Goal: Task Accomplishment & Management: Manage account settings

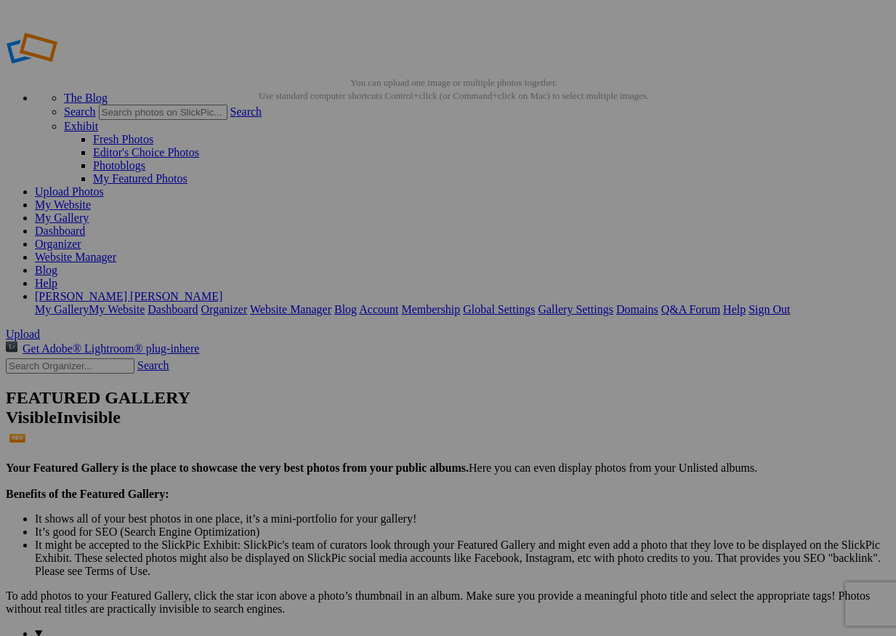
drag, startPoint x: 399, startPoint y: 267, endPoint x: 480, endPoint y: 266, distance: 80.6
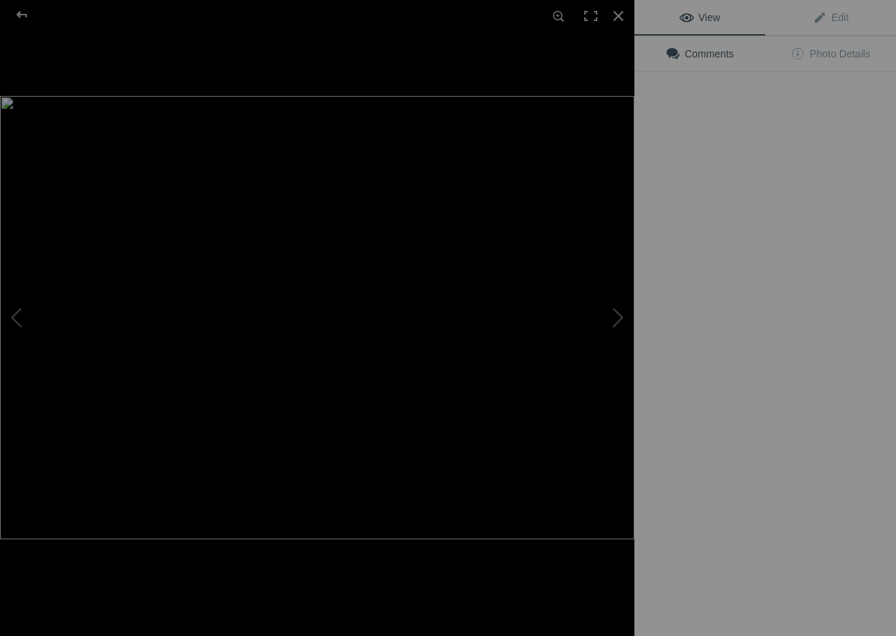
type input "B&W Rose"
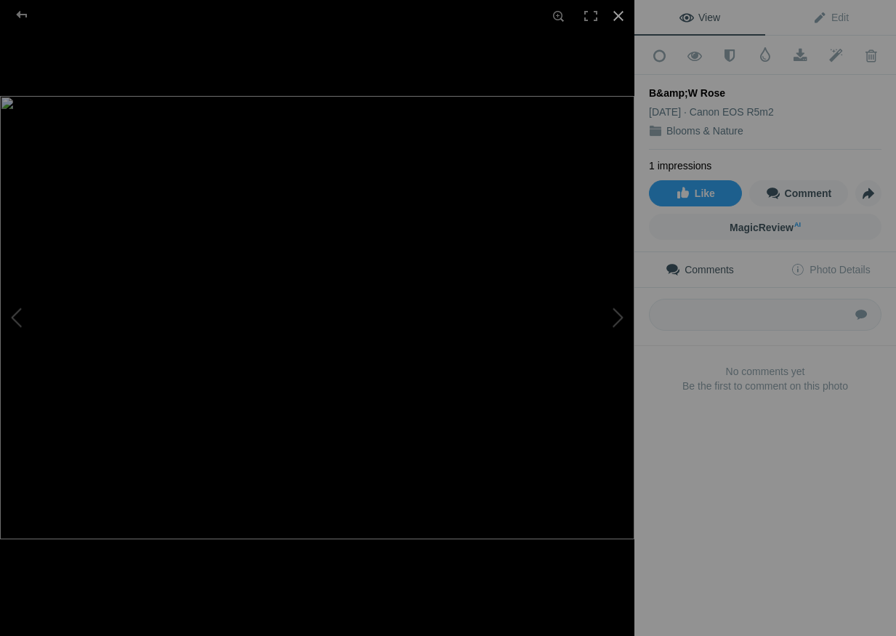
click at [614, 14] on div at bounding box center [618, 16] width 32 height 32
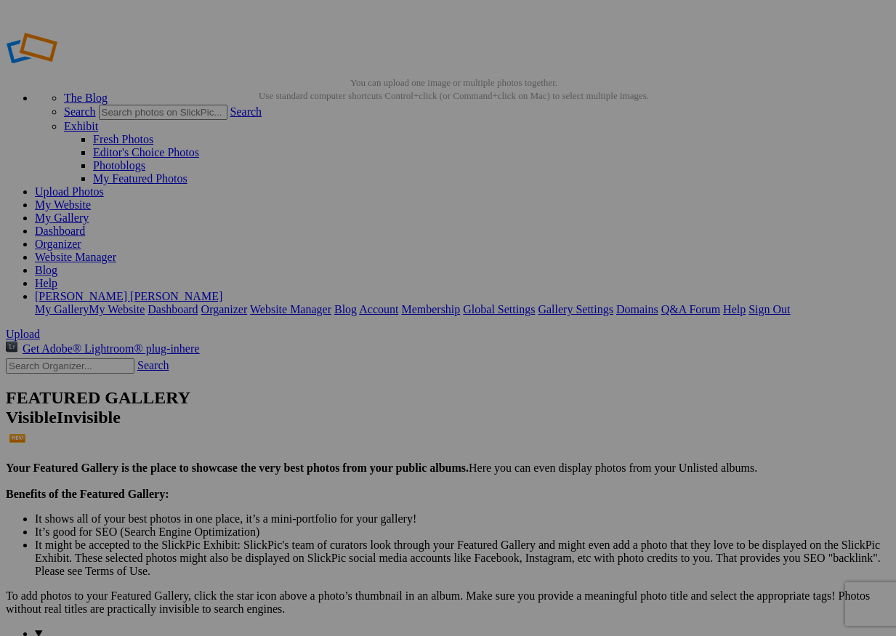
drag, startPoint x: 447, startPoint y: 268, endPoint x: 349, endPoint y: 265, distance: 98.8
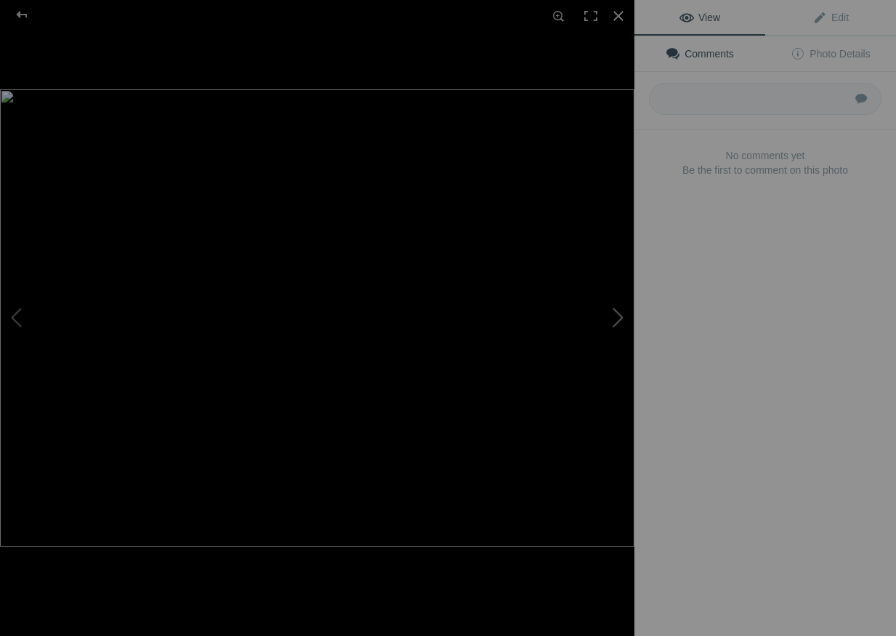
type input "Pink Rose"
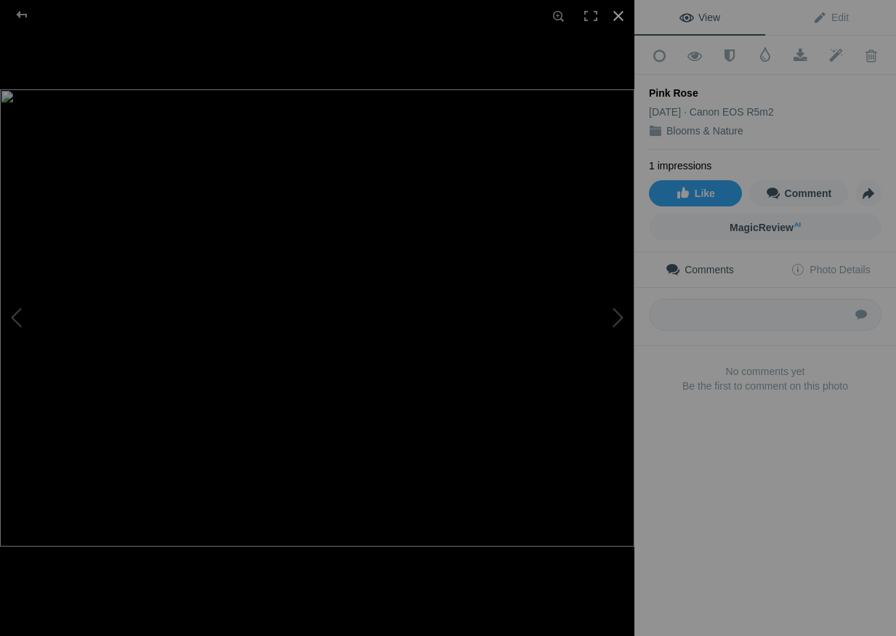
click at [612, 15] on div at bounding box center [618, 16] width 32 height 32
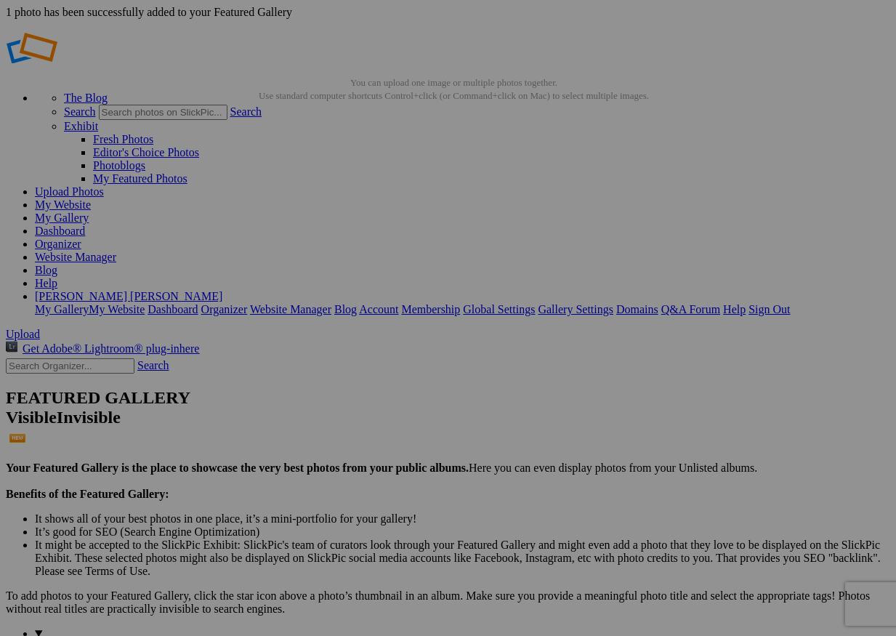
type input "Blooms & Nature"
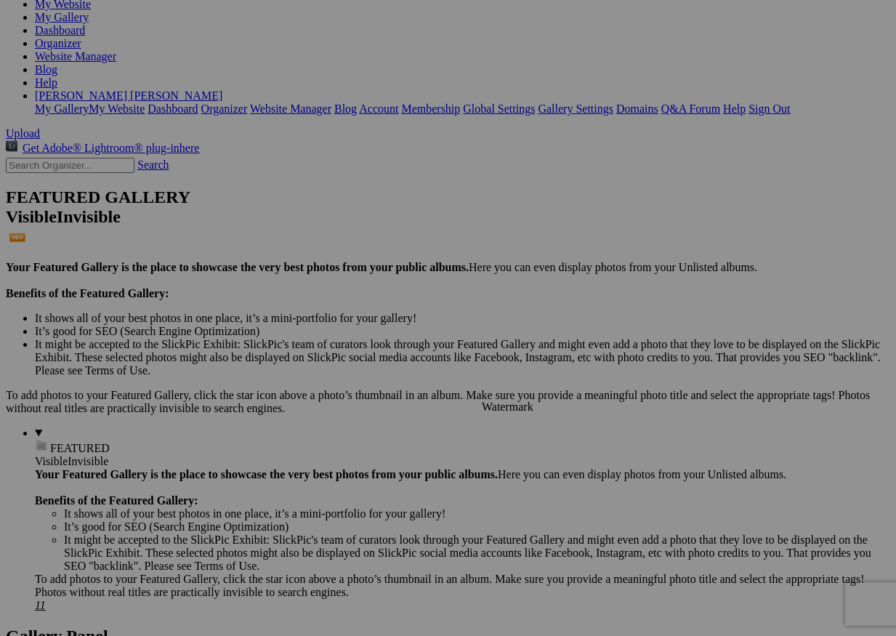
scroll to position [202, 0]
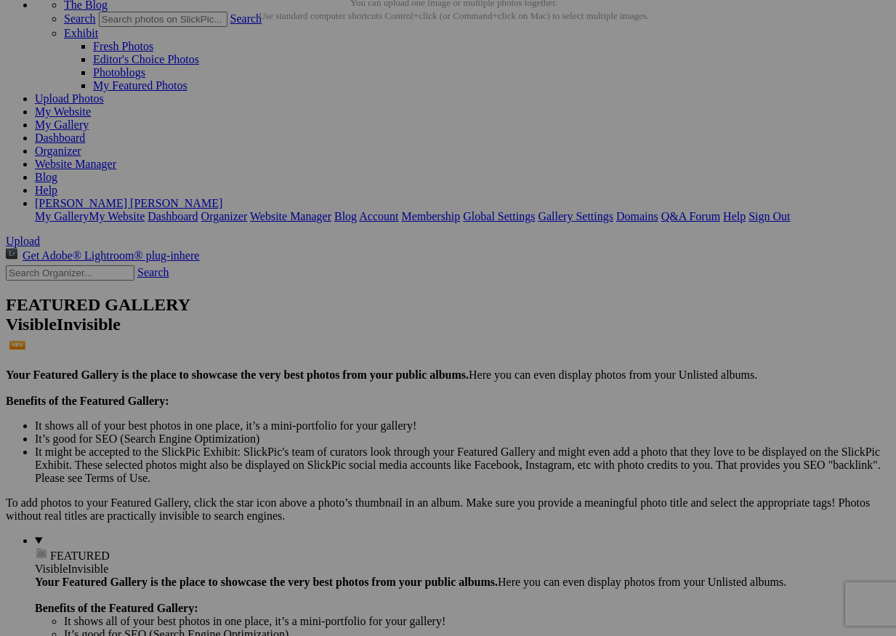
scroll to position [78, 0]
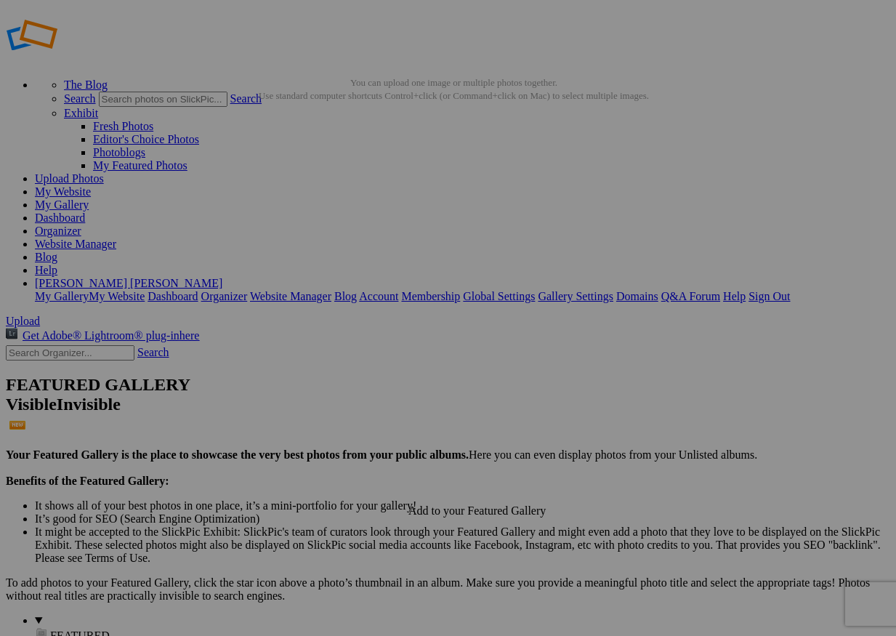
scroll to position [0, 0]
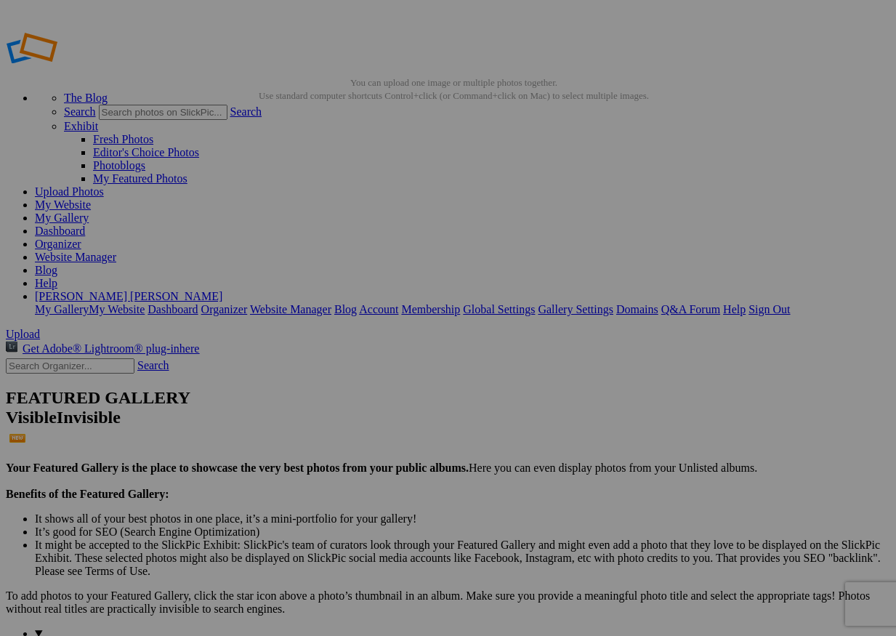
drag, startPoint x: 437, startPoint y: 268, endPoint x: 374, endPoint y: 263, distance: 62.7
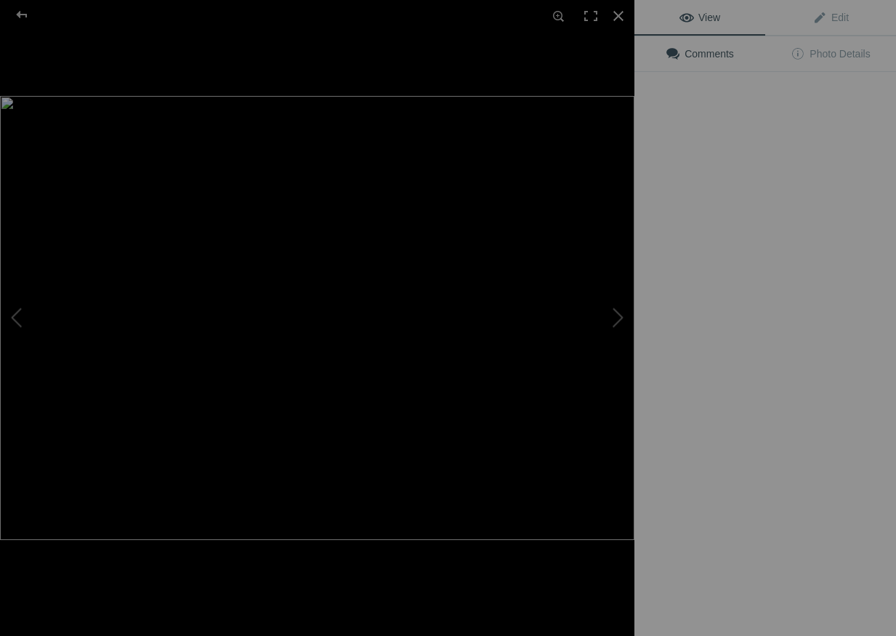
type input "Peach Rose"
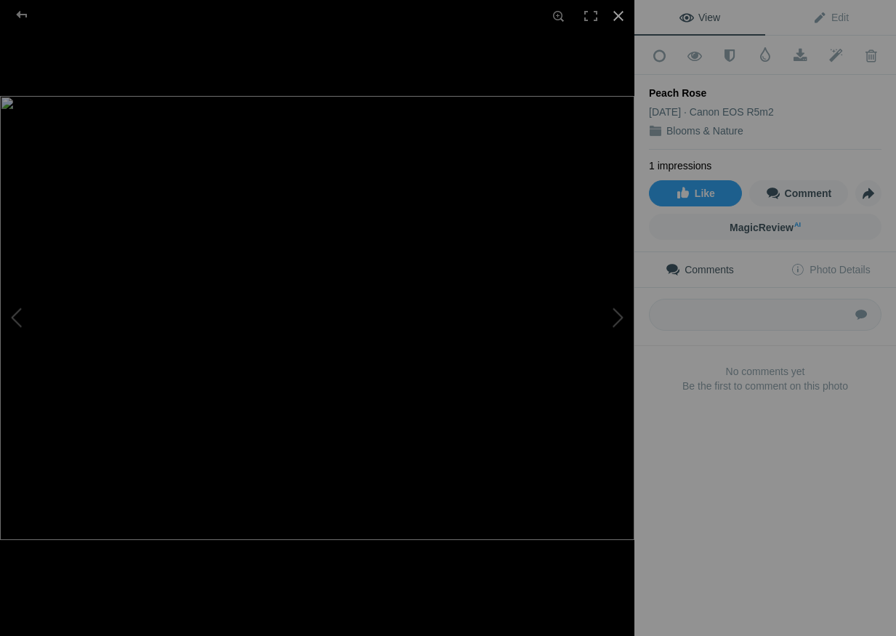
click at [620, 13] on div at bounding box center [618, 16] width 32 height 32
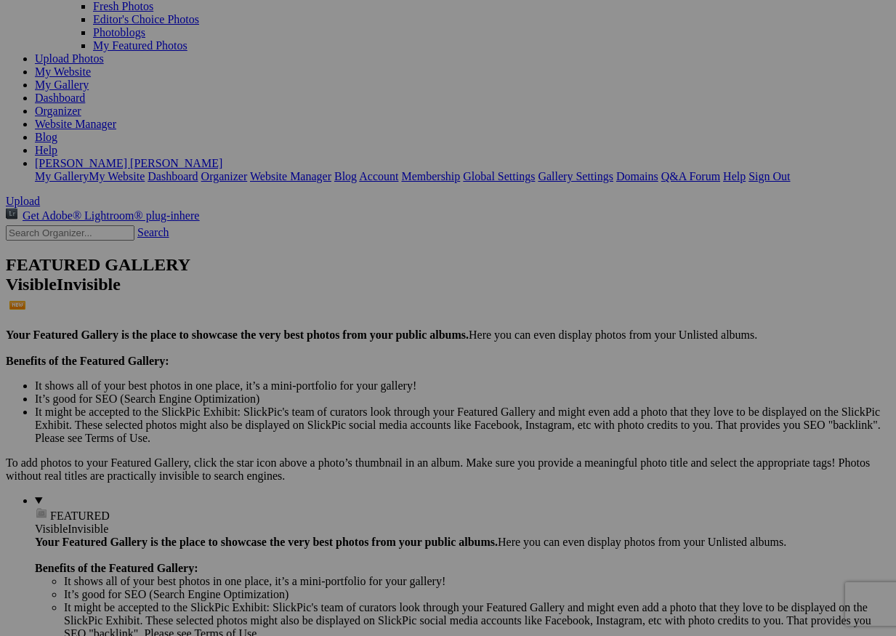
scroll to position [134, 0]
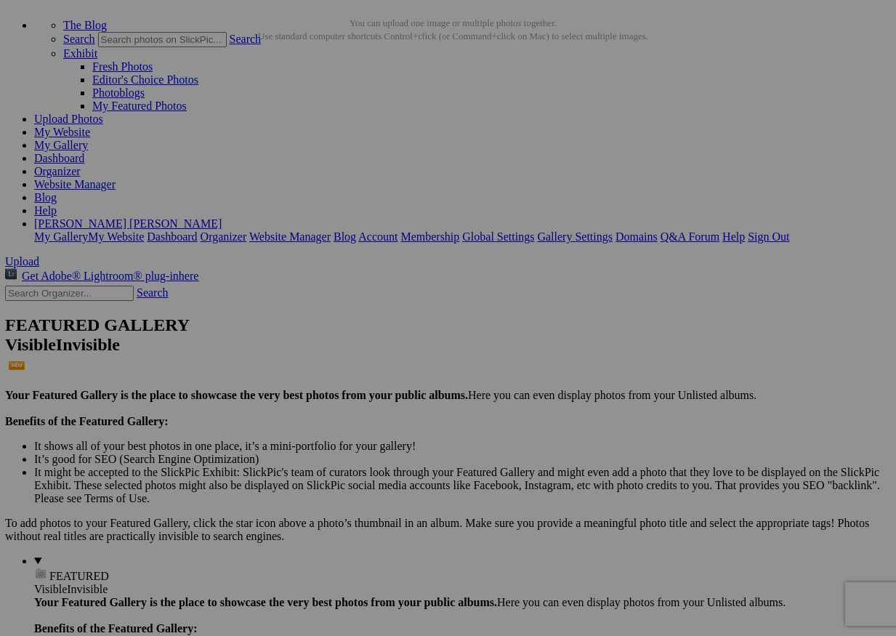
scroll to position [54, 0]
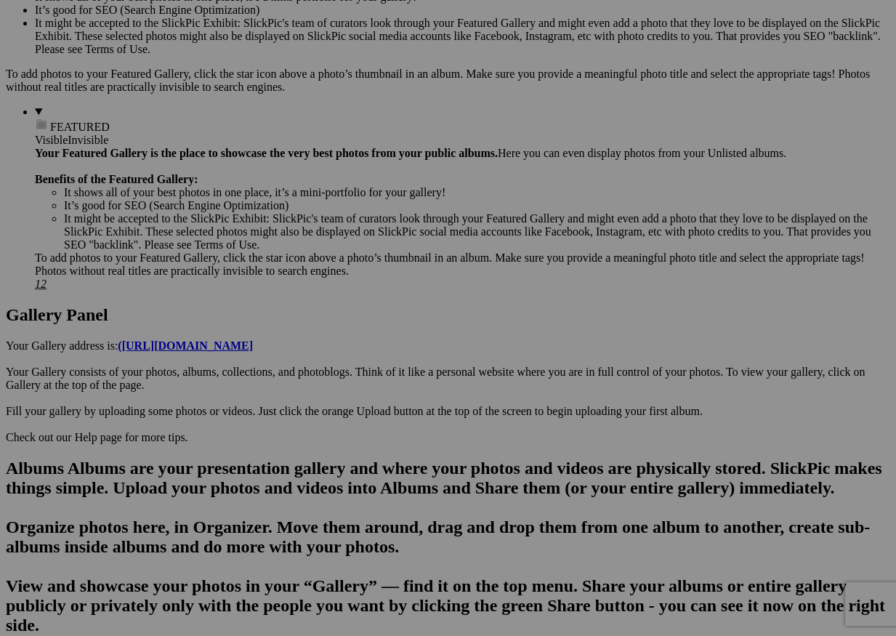
scroll to position [508, 0]
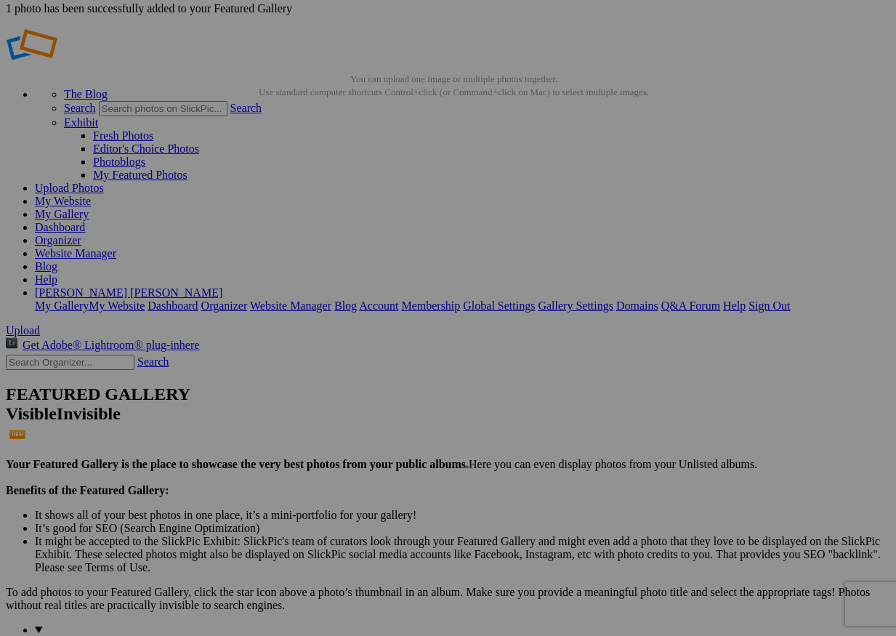
scroll to position [1, 0]
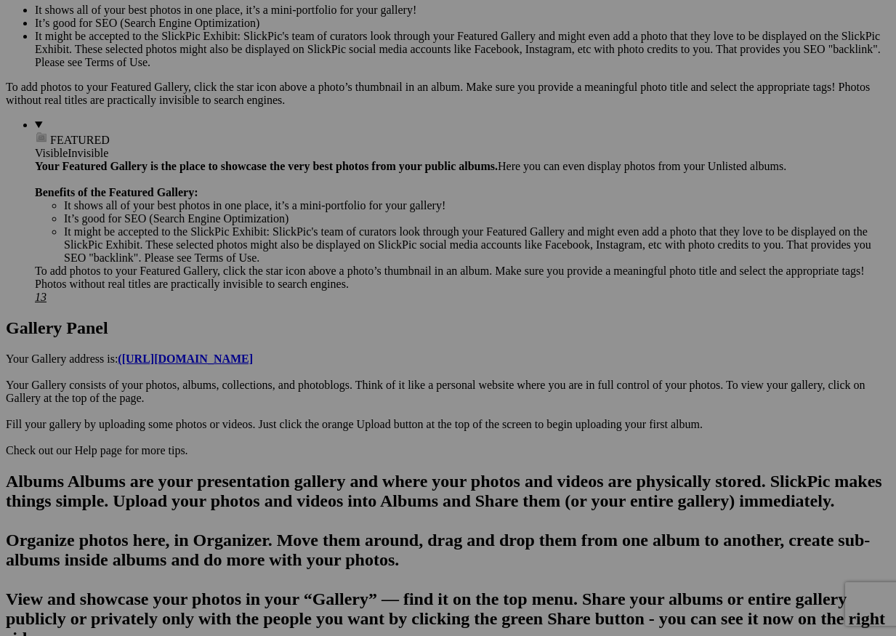
scroll to position [508, 0]
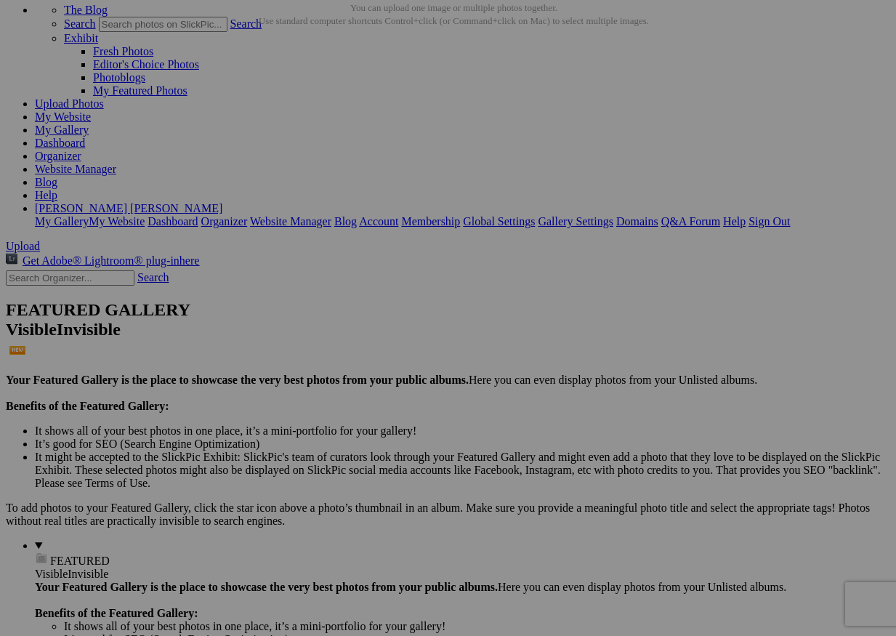
scroll to position [65, 0]
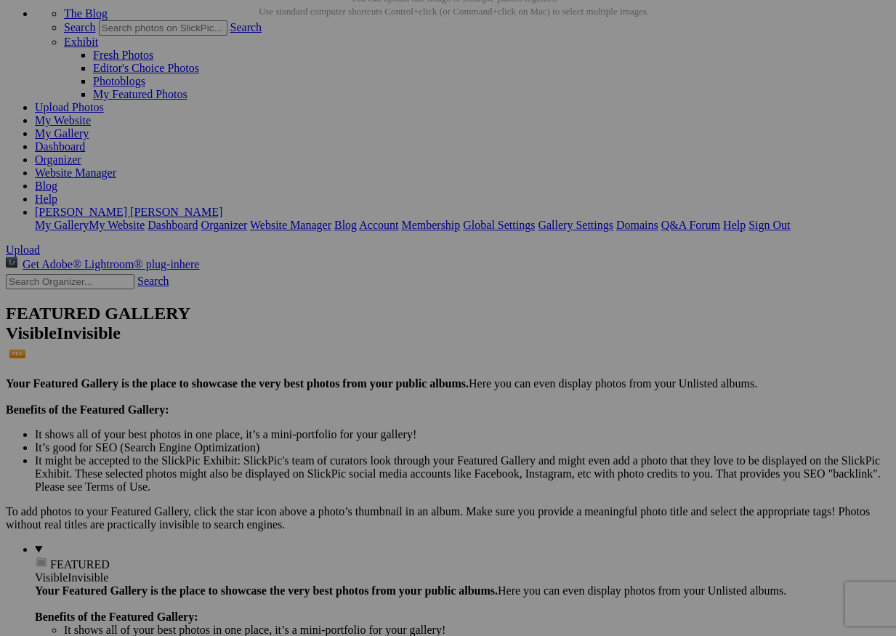
scroll to position [86, 0]
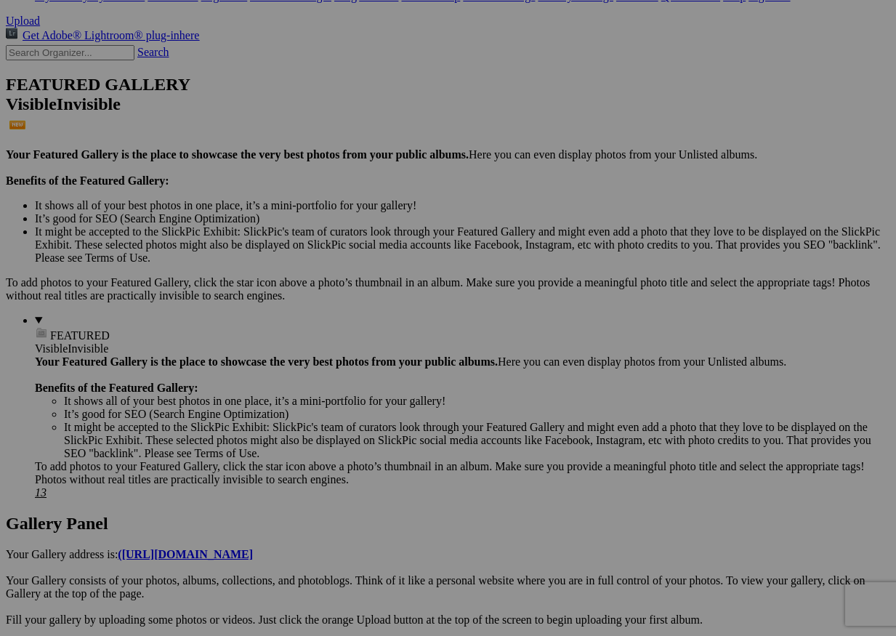
scroll to position [315, 0]
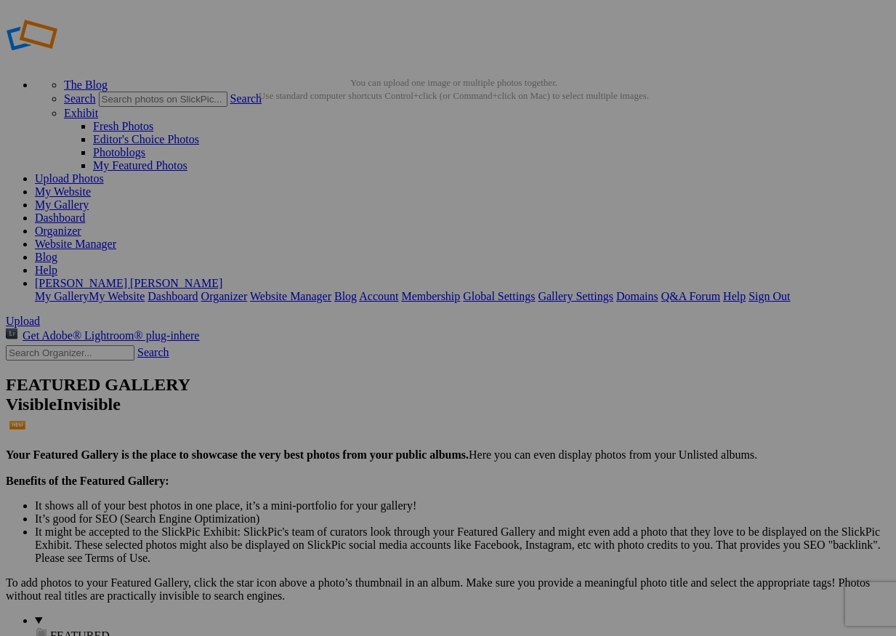
scroll to position [0, 0]
click at [116, 238] on link "Website Manager" at bounding box center [75, 244] width 81 height 12
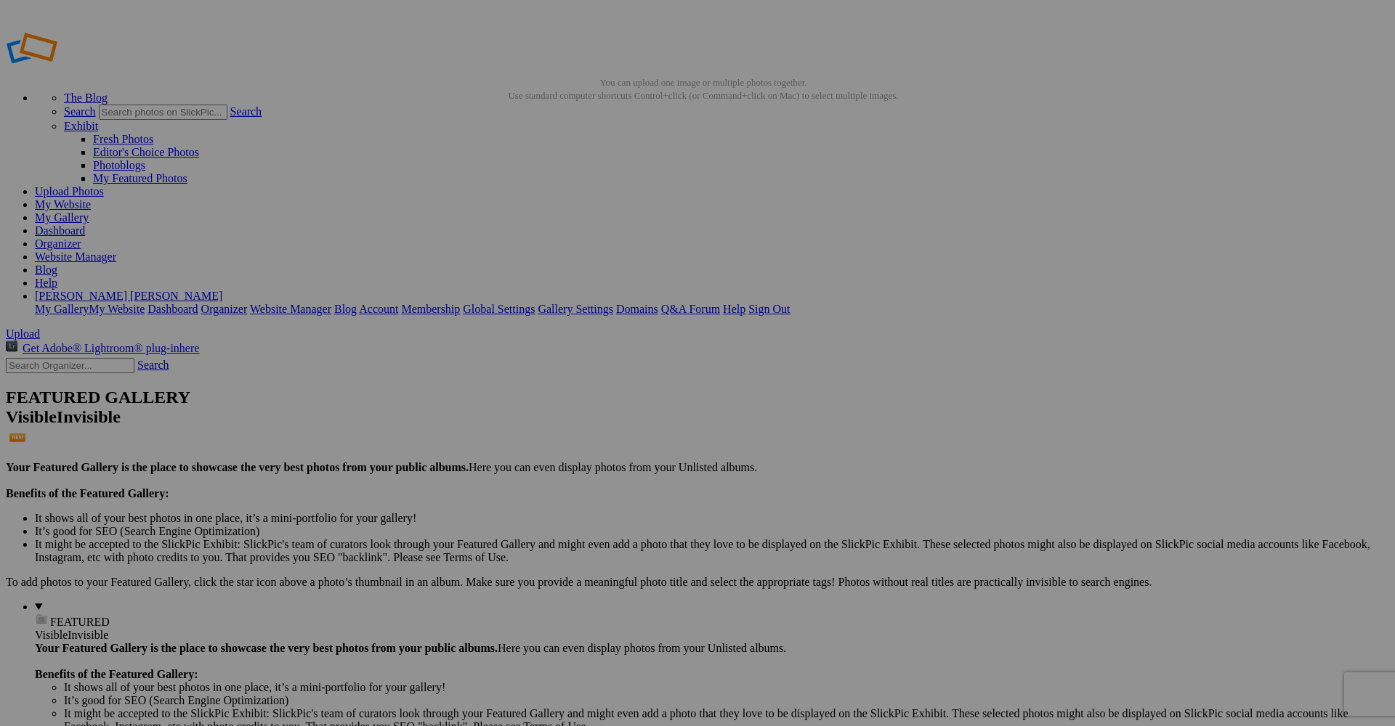
click at [91, 198] on link "My Website" at bounding box center [63, 204] width 56 height 12
click at [116, 251] on link "Website Manager" at bounding box center [75, 257] width 81 height 12
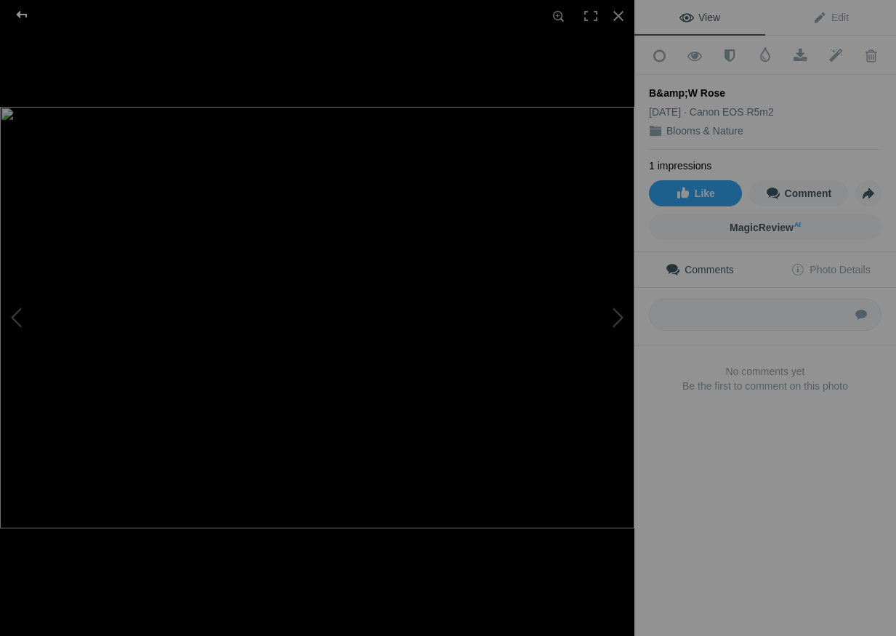
click at [23, 16] on div at bounding box center [22, 14] width 52 height 29
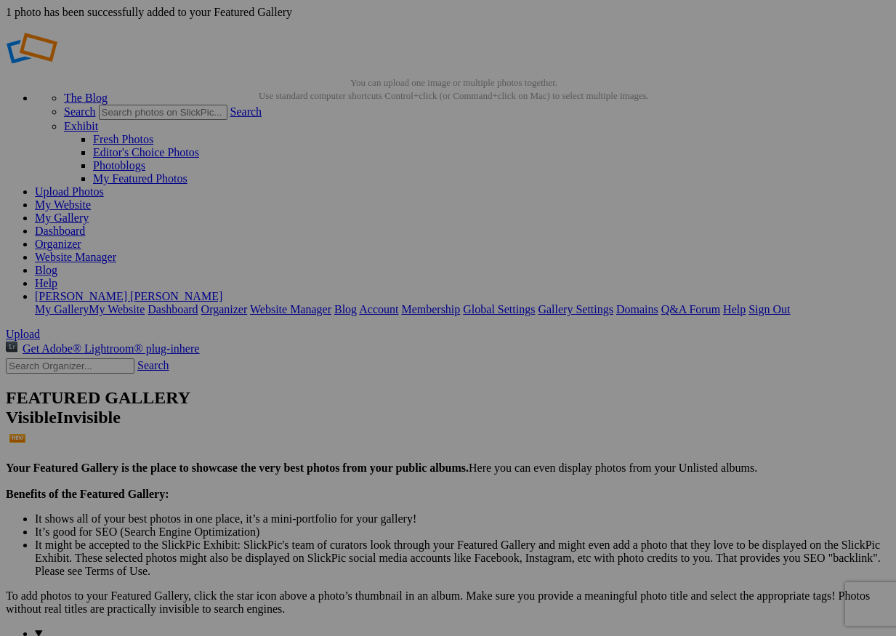
click at [91, 198] on link "My Website" at bounding box center [63, 204] width 56 height 12
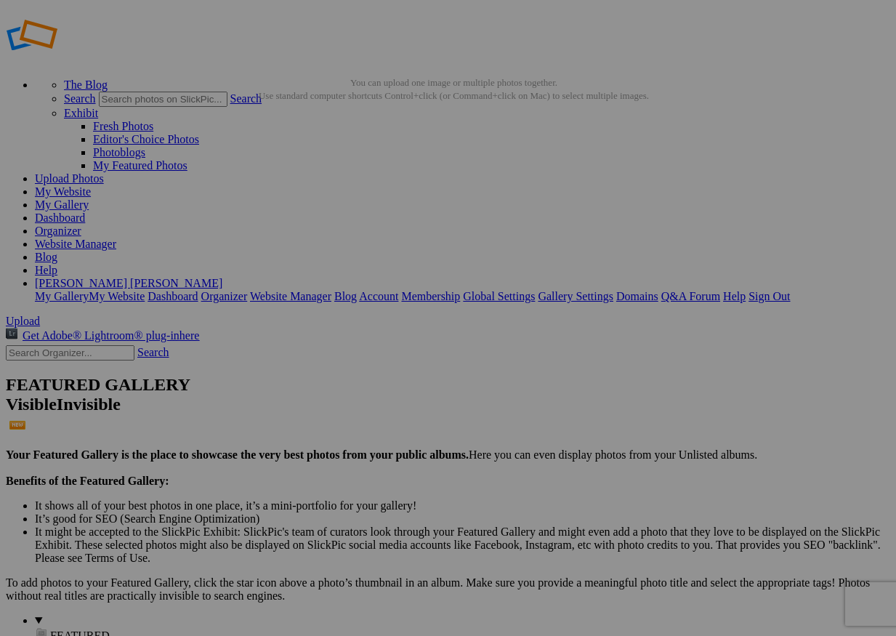
click at [116, 238] on link "Website Manager" at bounding box center [75, 244] width 81 height 12
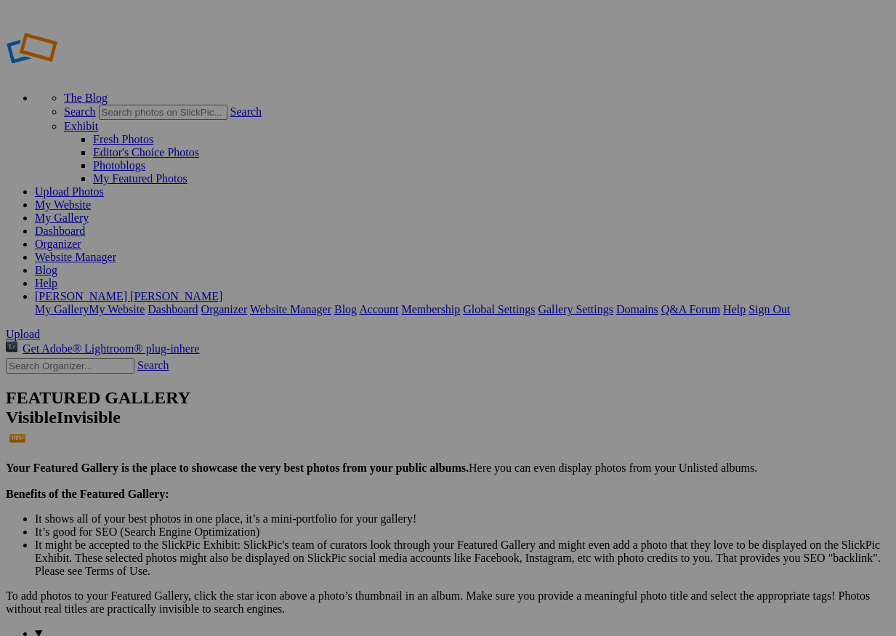
click at [116, 251] on link "Website Manager" at bounding box center [75, 257] width 81 height 12
